Goal: Check status

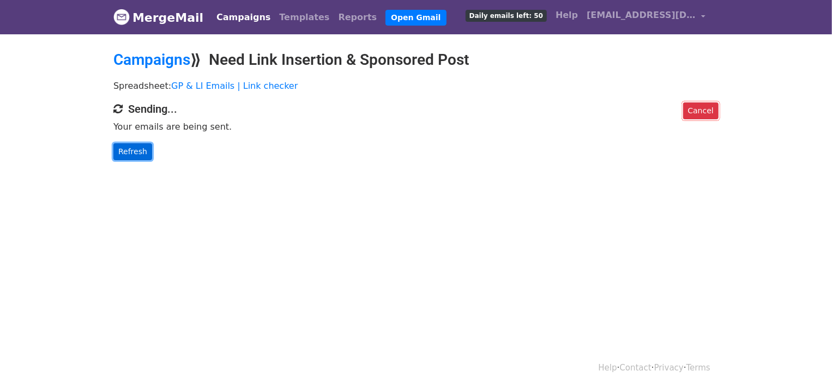
click at [137, 155] on link "Refresh" at bounding box center [132, 151] width 39 height 17
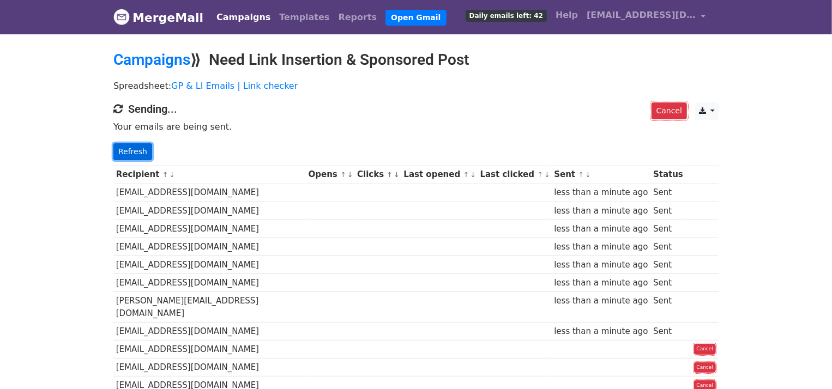
click at [134, 152] on link "Refresh" at bounding box center [132, 151] width 39 height 17
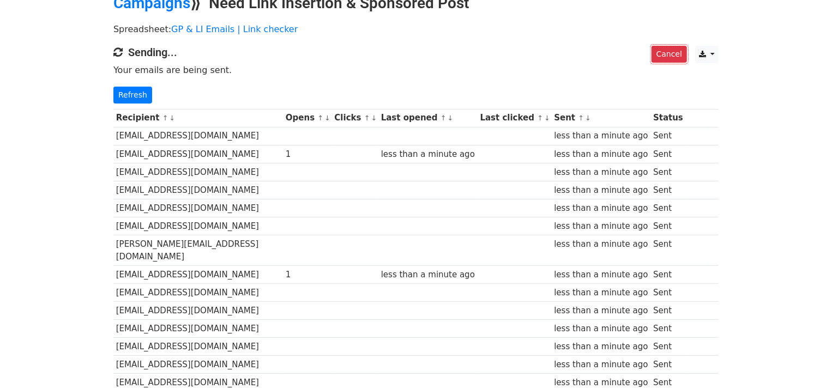
scroll to position [109, 0]
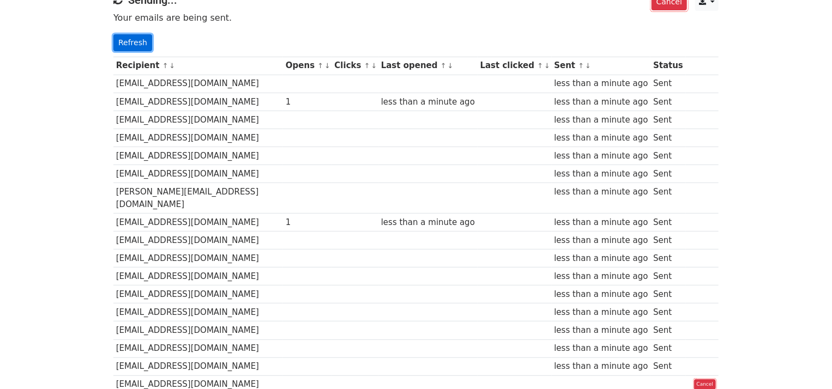
click at [137, 42] on link "Refresh" at bounding box center [132, 42] width 39 height 17
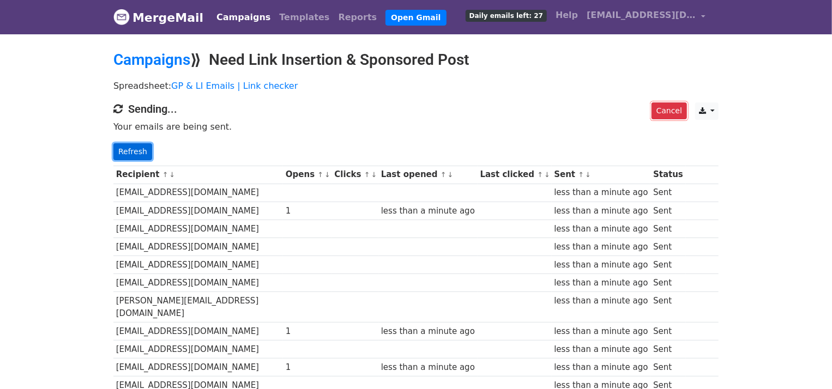
click at [137, 154] on link "Refresh" at bounding box center [132, 151] width 39 height 17
click at [130, 155] on link "Refresh" at bounding box center [132, 151] width 39 height 17
